Goal: Information Seeking & Learning: Learn about a topic

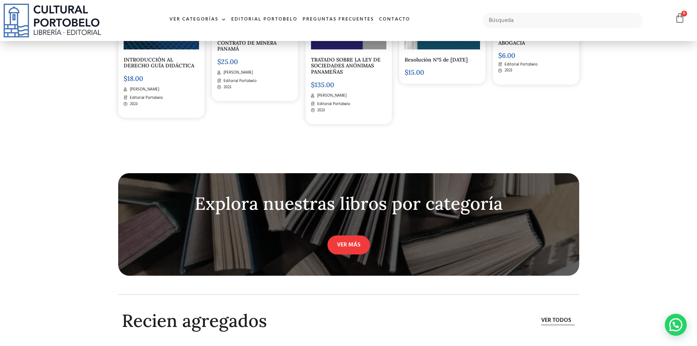
scroll to position [2305, 0]
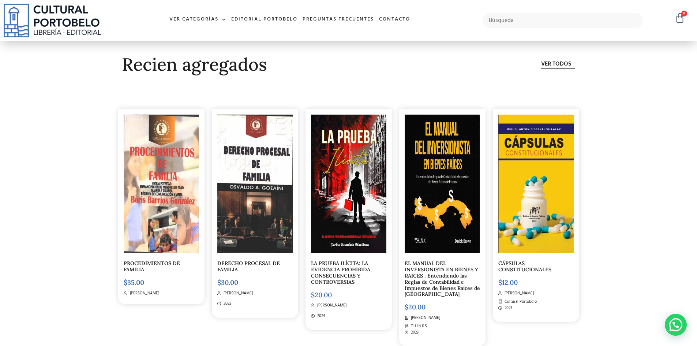
click at [239, 262] on link "DERECHO PROCESAL DE FAMILIA" at bounding box center [248, 266] width 63 height 13
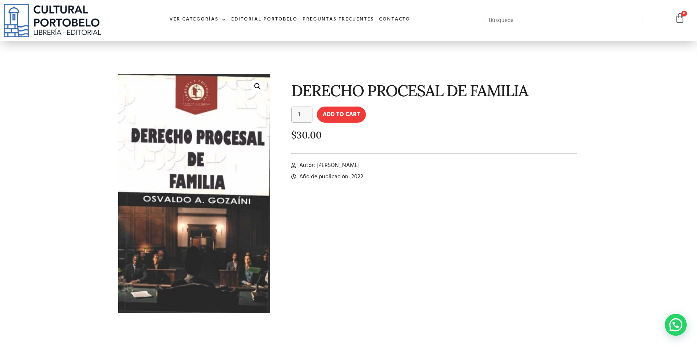
click at [495, 18] on input "text" at bounding box center [563, 20] width 161 height 15
click at [220, 19] on span at bounding box center [222, 19] width 8 height 11
click at [219, 16] on span at bounding box center [222, 19] width 8 height 11
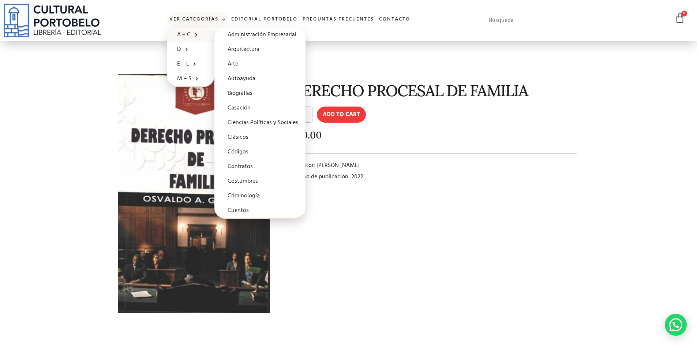
click at [521, 25] on input "text" at bounding box center [563, 20] width 161 height 15
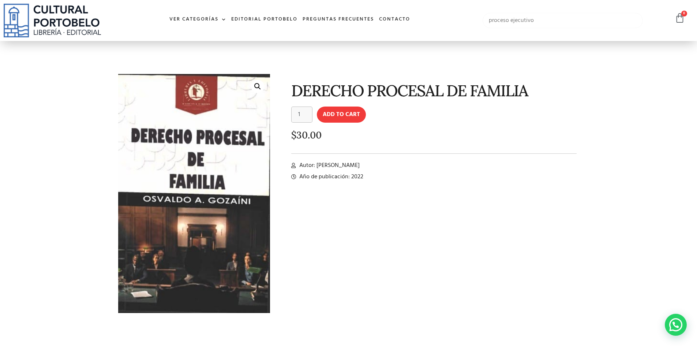
type input "proceso ejecutivo"
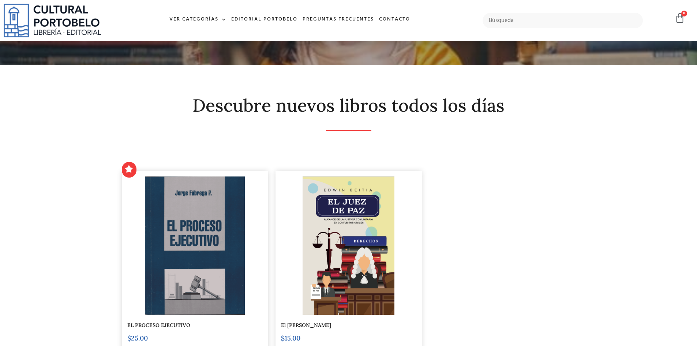
scroll to position [146, 0]
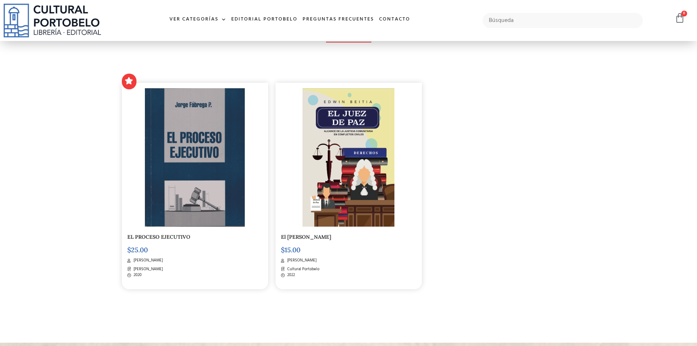
click at [193, 207] on img at bounding box center [195, 157] width 100 height 138
click at [342, 243] on div "El Juez De Paz $ 15.00 Edwin Beitia Cultural Portobelo 2022" at bounding box center [348, 186] width 146 height 206
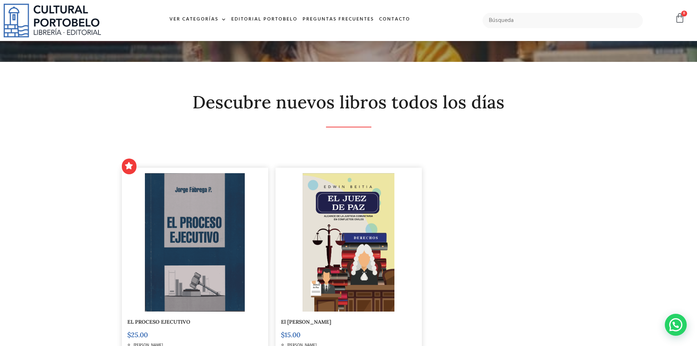
scroll to position [0, 0]
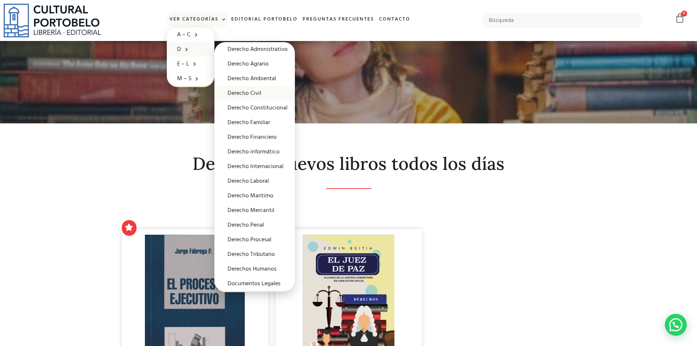
click at [248, 90] on link "Derecho Civil" at bounding box center [254, 93] width 80 height 15
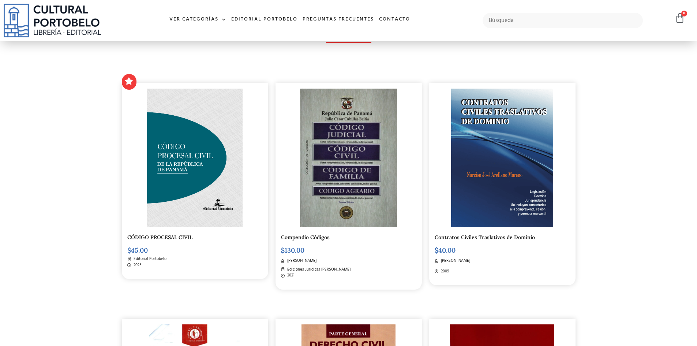
scroll to position [146, 0]
click at [312, 259] on span "Julio César Cubillas Beitia" at bounding box center [300, 260] width 31 height 6
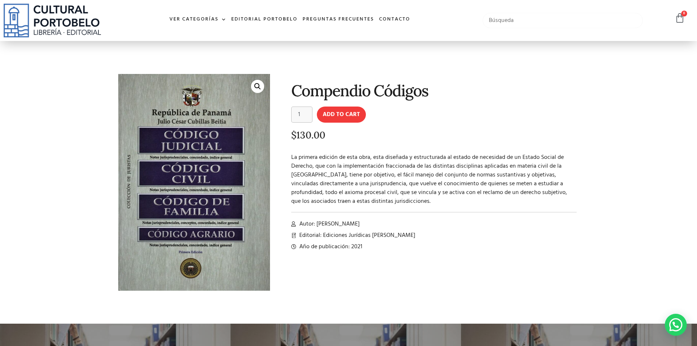
click at [507, 21] on input "text" at bounding box center [563, 20] width 161 height 15
paste input "[PERSON_NAME]"
type input "[PERSON_NAME]"
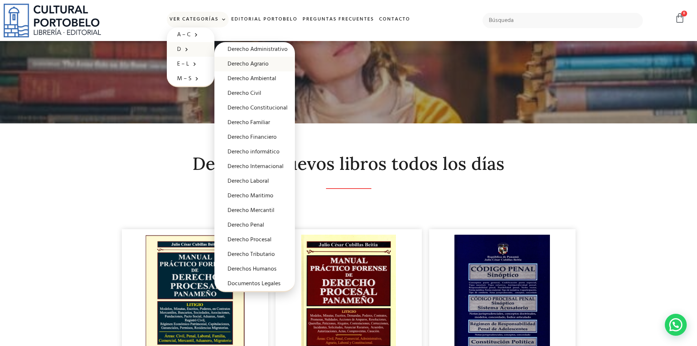
click at [243, 63] on link "Derecho Agrario" at bounding box center [254, 64] width 80 height 15
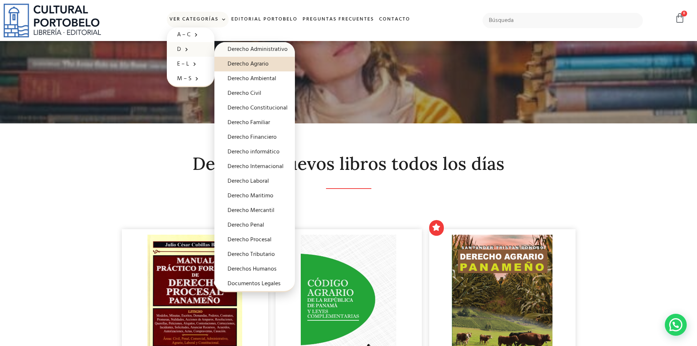
click at [250, 48] on link "Derecho Administrativo" at bounding box center [254, 49] width 80 height 15
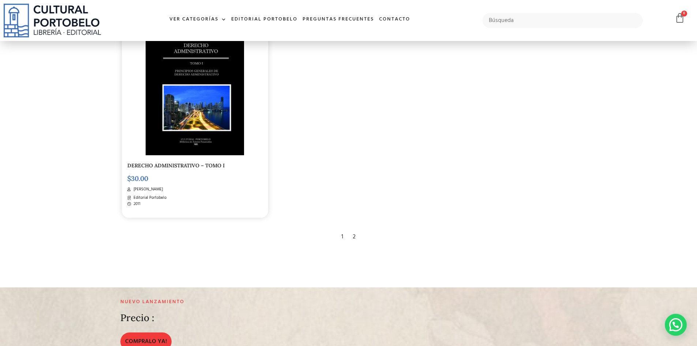
scroll to position [1509, 0]
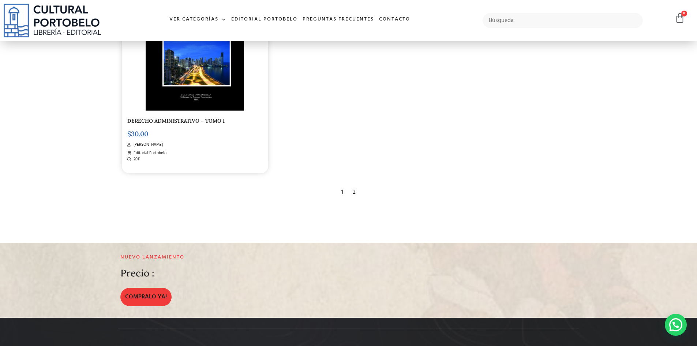
click at [355, 196] on div "2" at bounding box center [354, 192] width 10 height 16
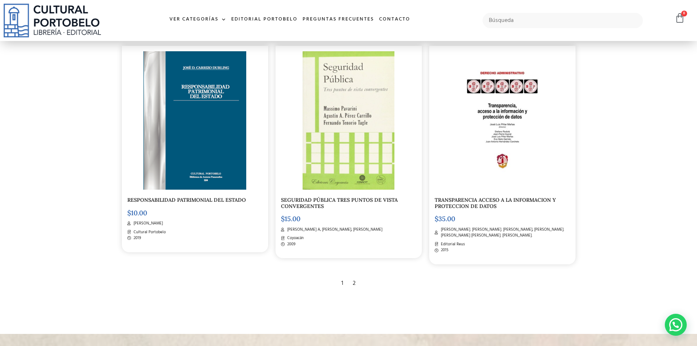
scroll to position [1109, 0]
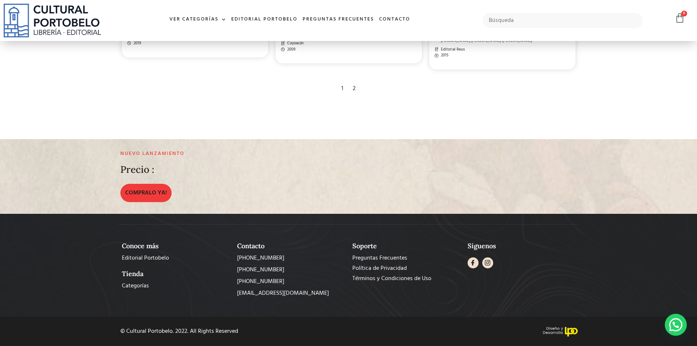
click at [342, 86] on div "1" at bounding box center [342, 88] width 9 height 16
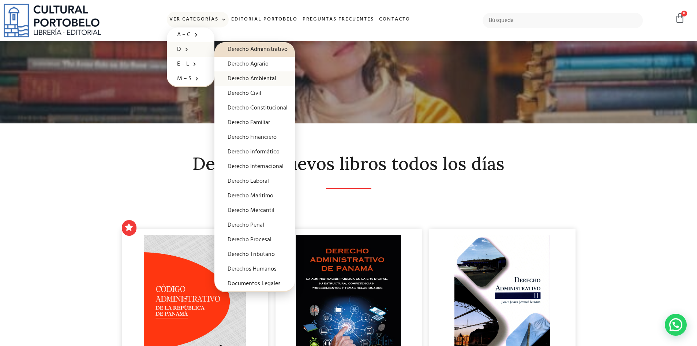
click at [242, 78] on link "Derecho Ambiental" at bounding box center [254, 78] width 80 height 15
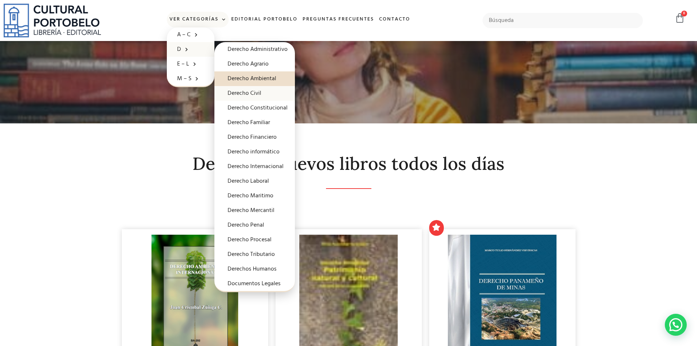
click at [233, 92] on link "Derecho Civil" at bounding box center [254, 93] width 80 height 15
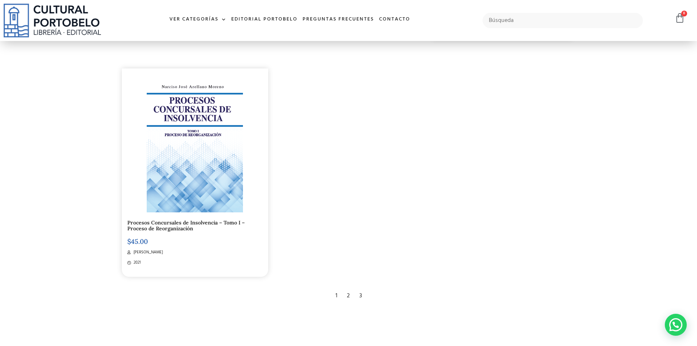
scroll to position [1354, 0]
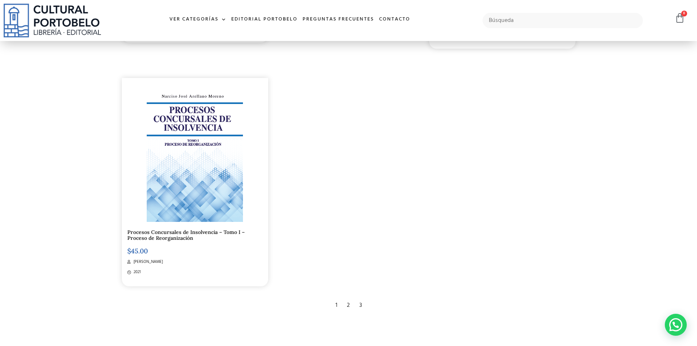
click at [348, 302] on div "2" at bounding box center [348, 305] width 10 height 16
click at [349, 304] on div "2" at bounding box center [348, 305] width 10 height 16
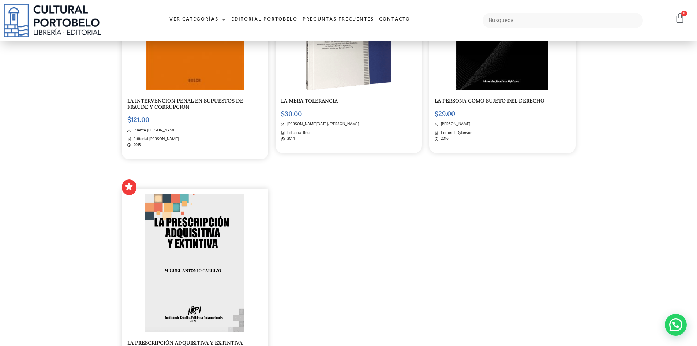
scroll to position [1354, 0]
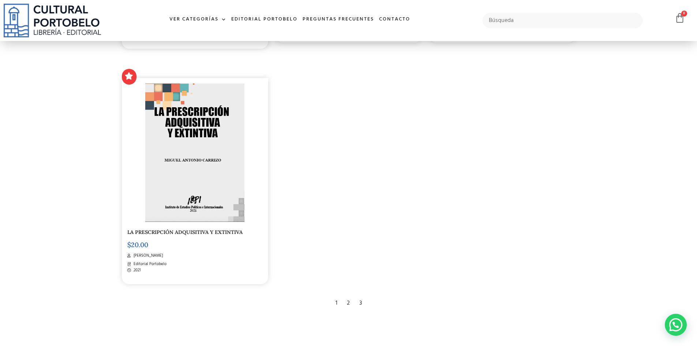
click at [360, 304] on div "3" at bounding box center [361, 303] width 10 height 16
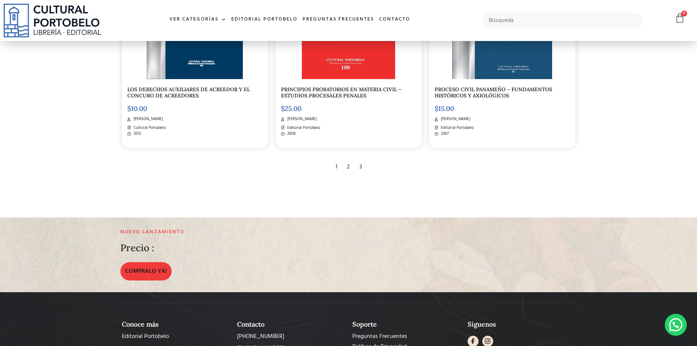
scroll to position [1024, 0]
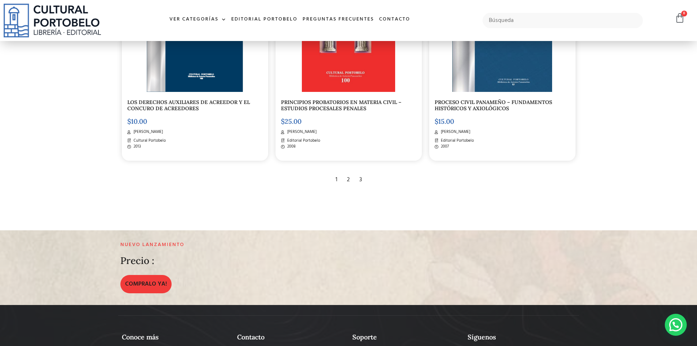
click at [339, 181] on div "1" at bounding box center [336, 180] width 9 height 16
